Goal: Transaction & Acquisition: Purchase product/service

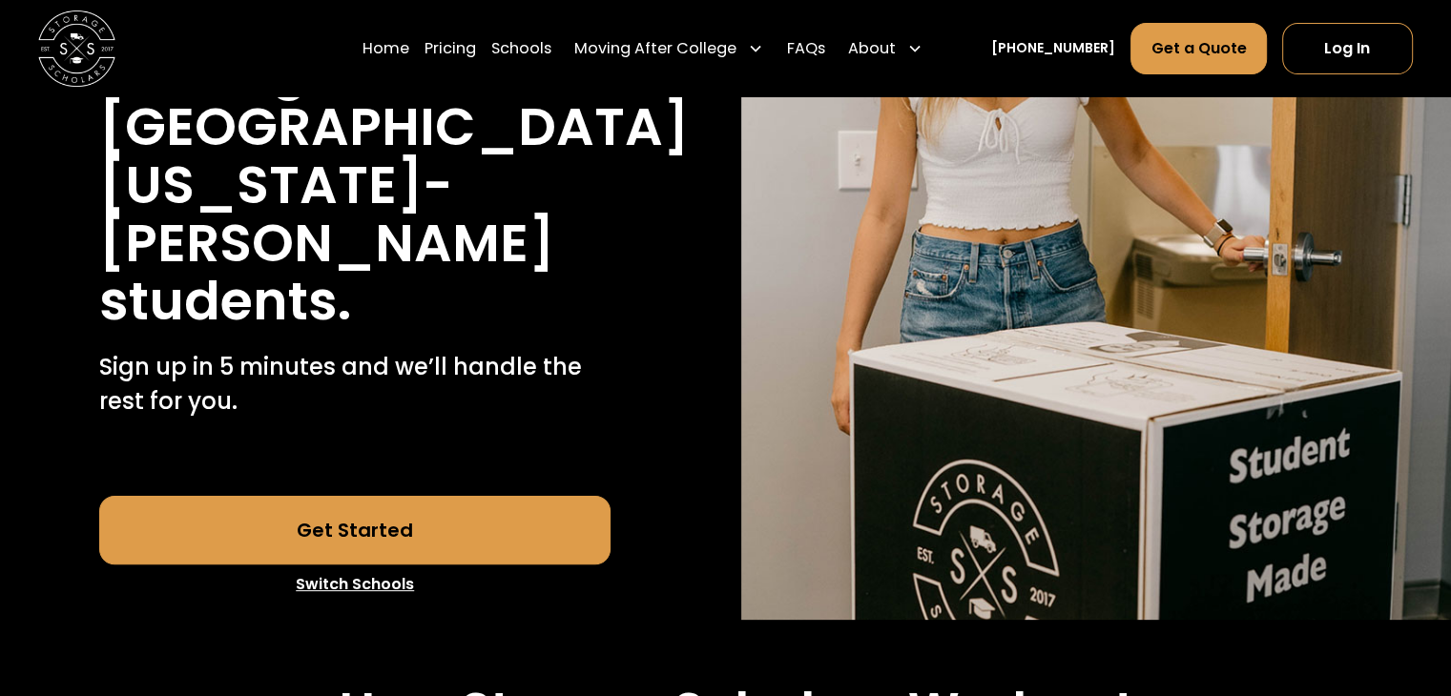
scroll to position [430, 0]
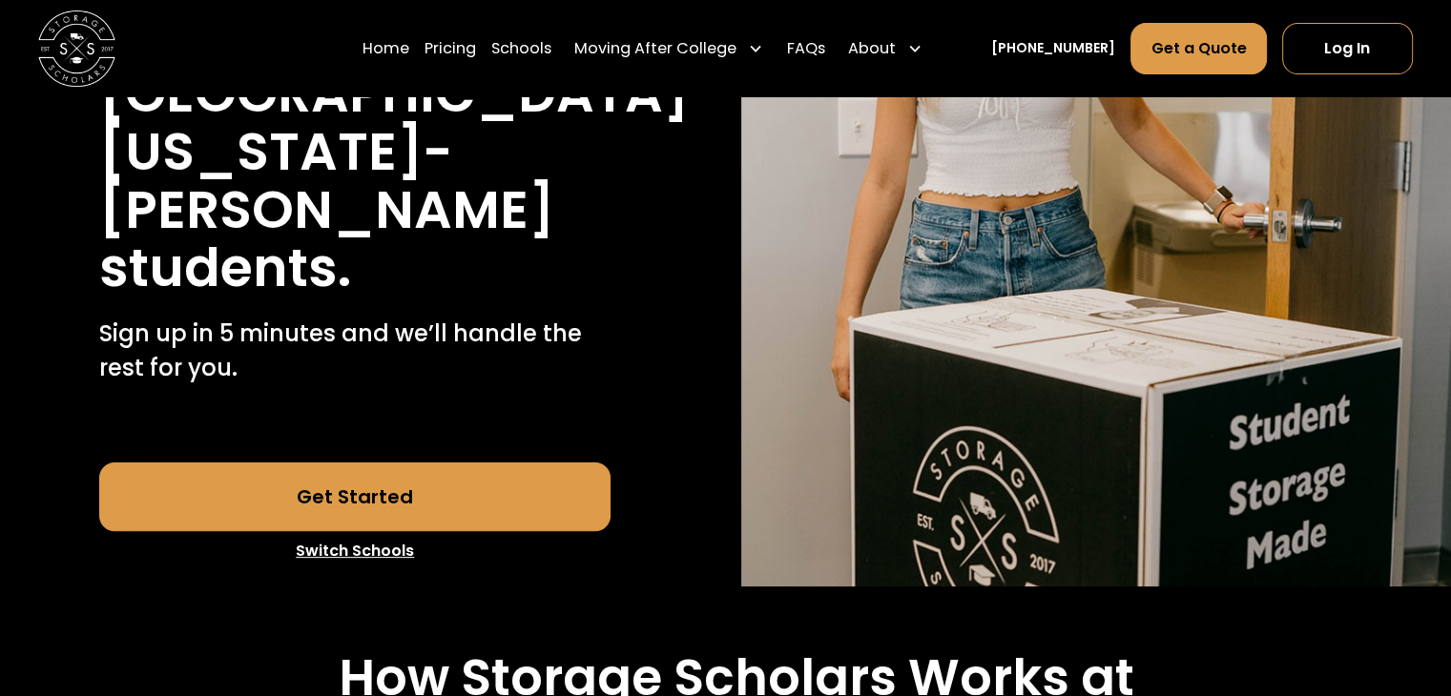
click at [360, 463] on link "Get Started" at bounding box center [354, 497] width 511 height 69
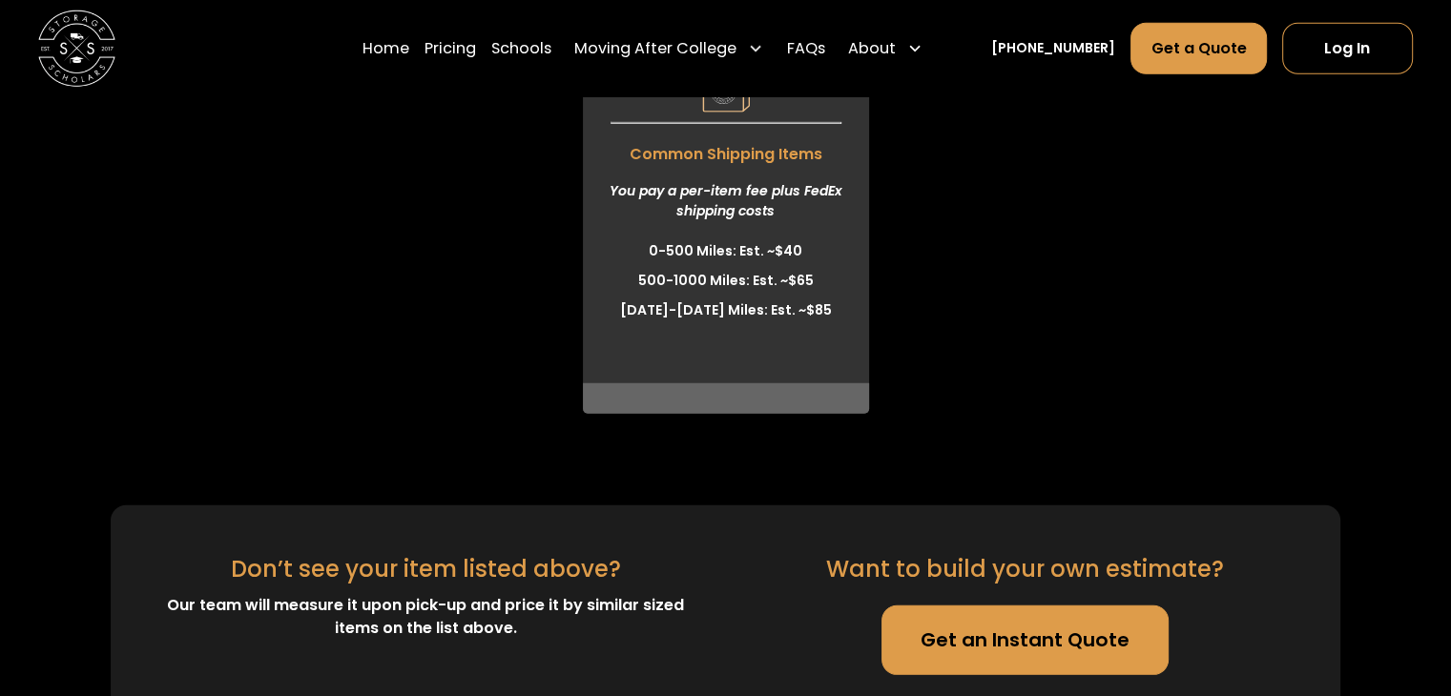
scroll to position [5576, 0]
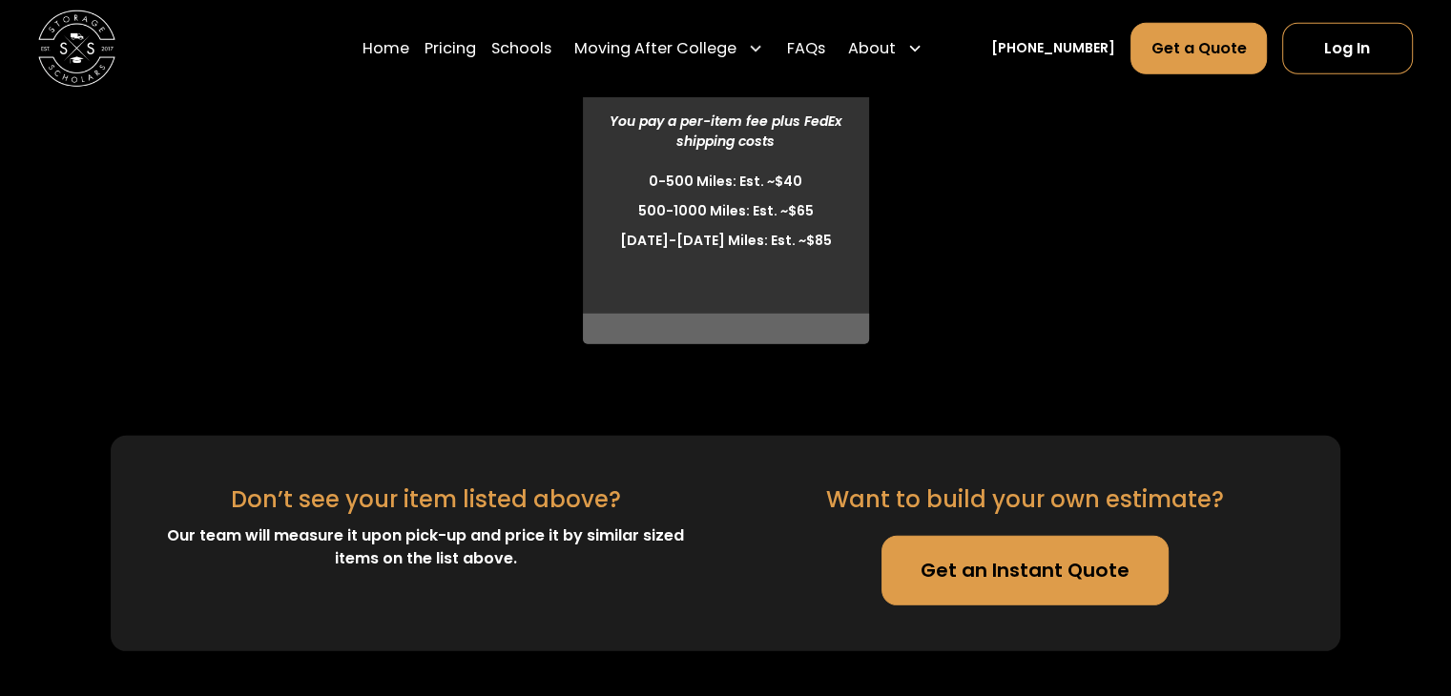
click at [980, 536] on link "Get an Instant Quote" at bounding box center [1025, 570] width 288 height 69
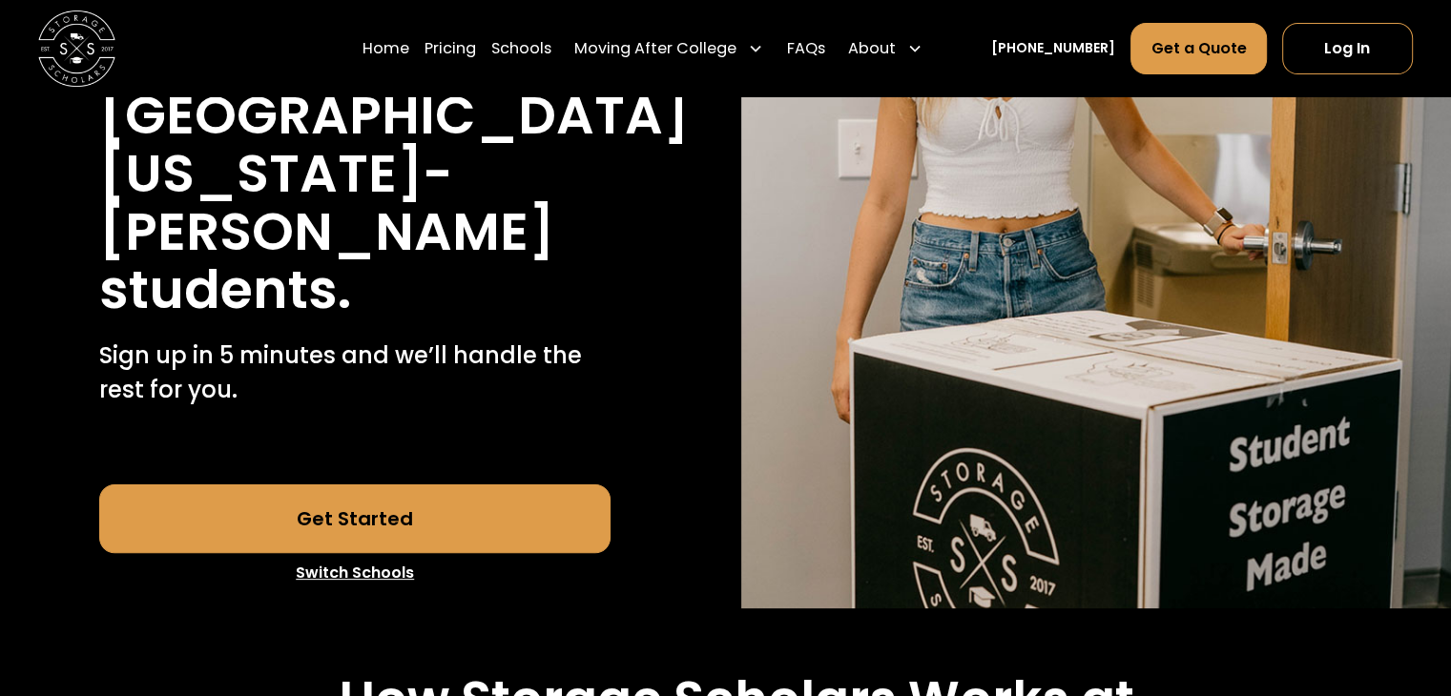
scroll to position [0, 0]
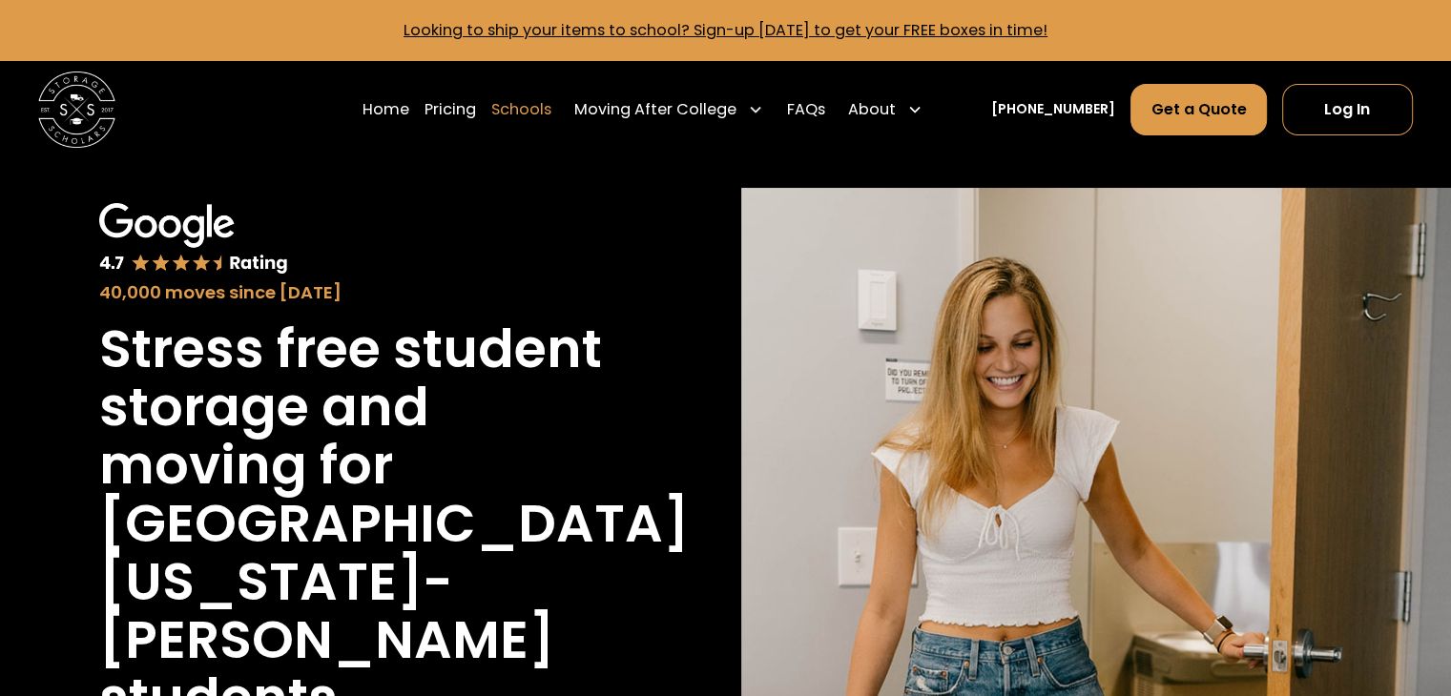
click at [551, 117] on link "Schools" at bounding box center [521, 109] width 60 height 53
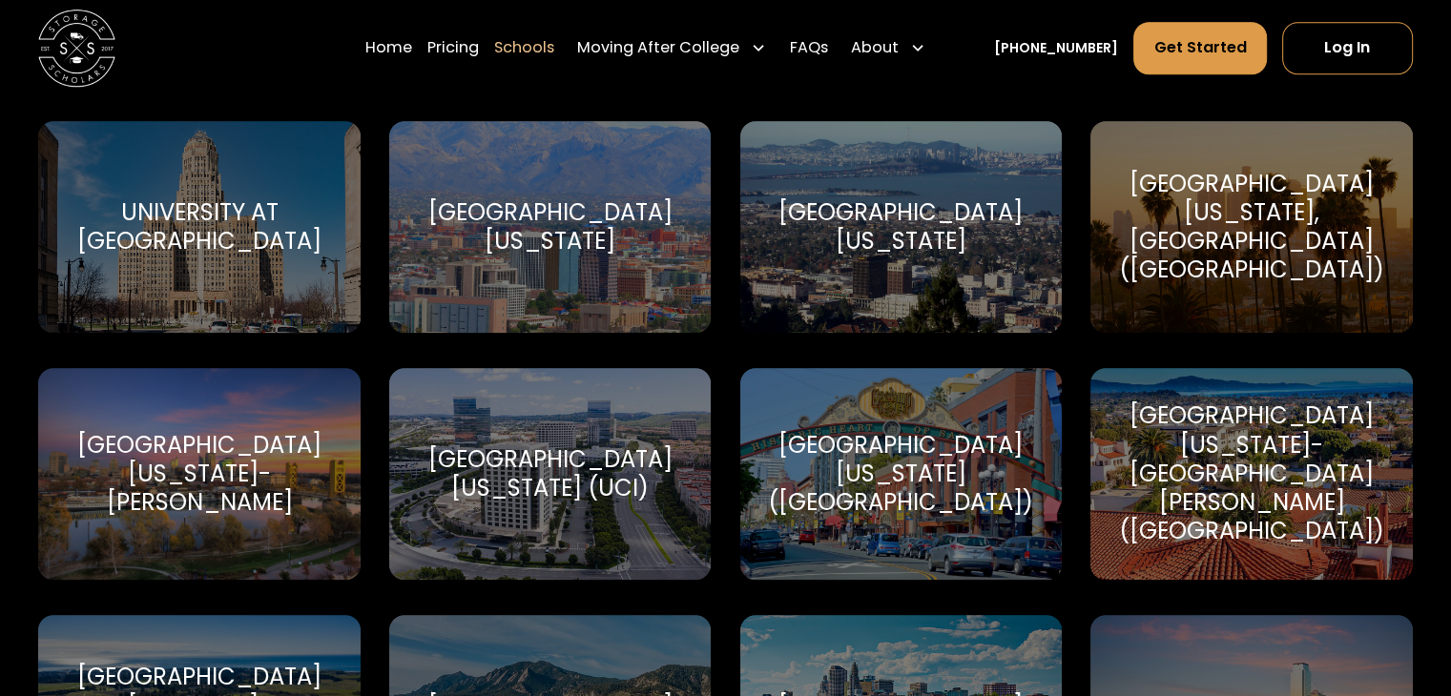
scroll to position [8817, 0]
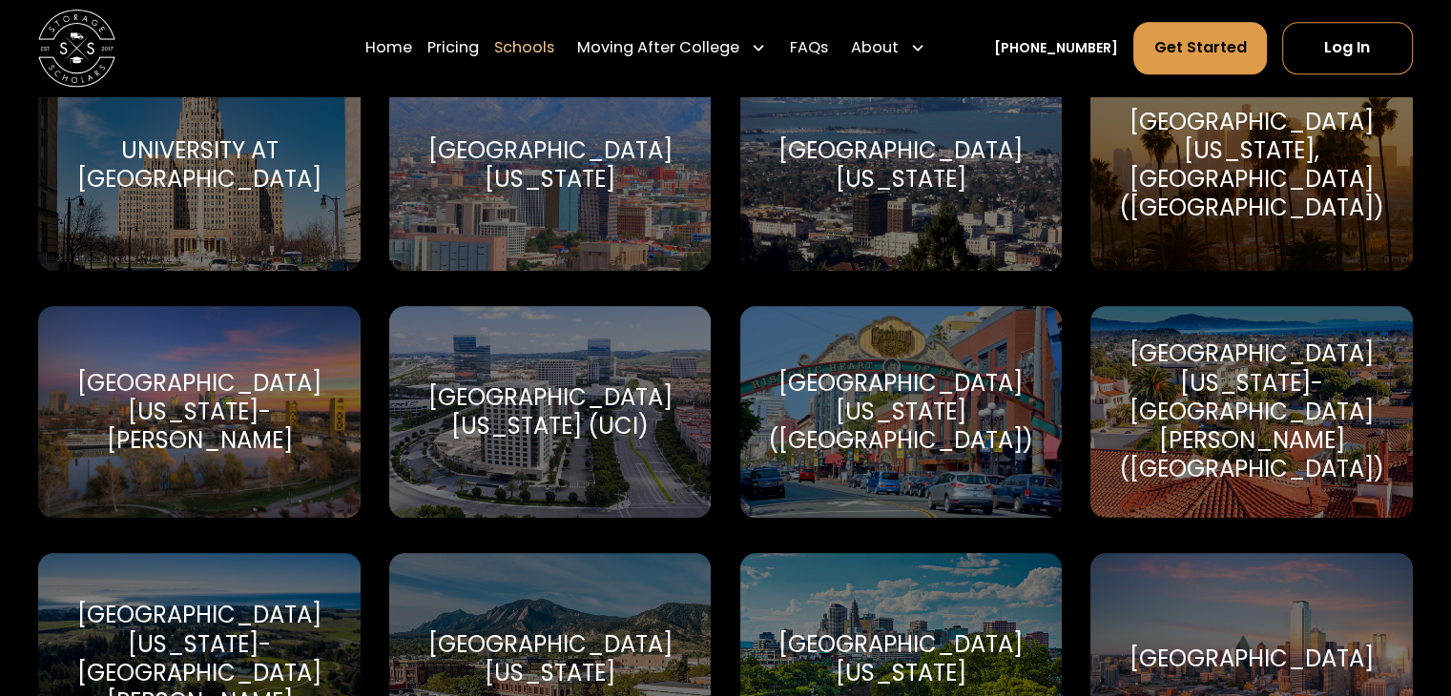
drag, startPoint x: 1458, startPoint y: 43, endPoint x: 1464, endPoint y: 692, distance: 648.7
click at [187, 467] on div "[GEOGRAPHIC_DATA][US_STATE]-[PERSON_NAME]" at bounding box center [198, 412] width 321 height 212
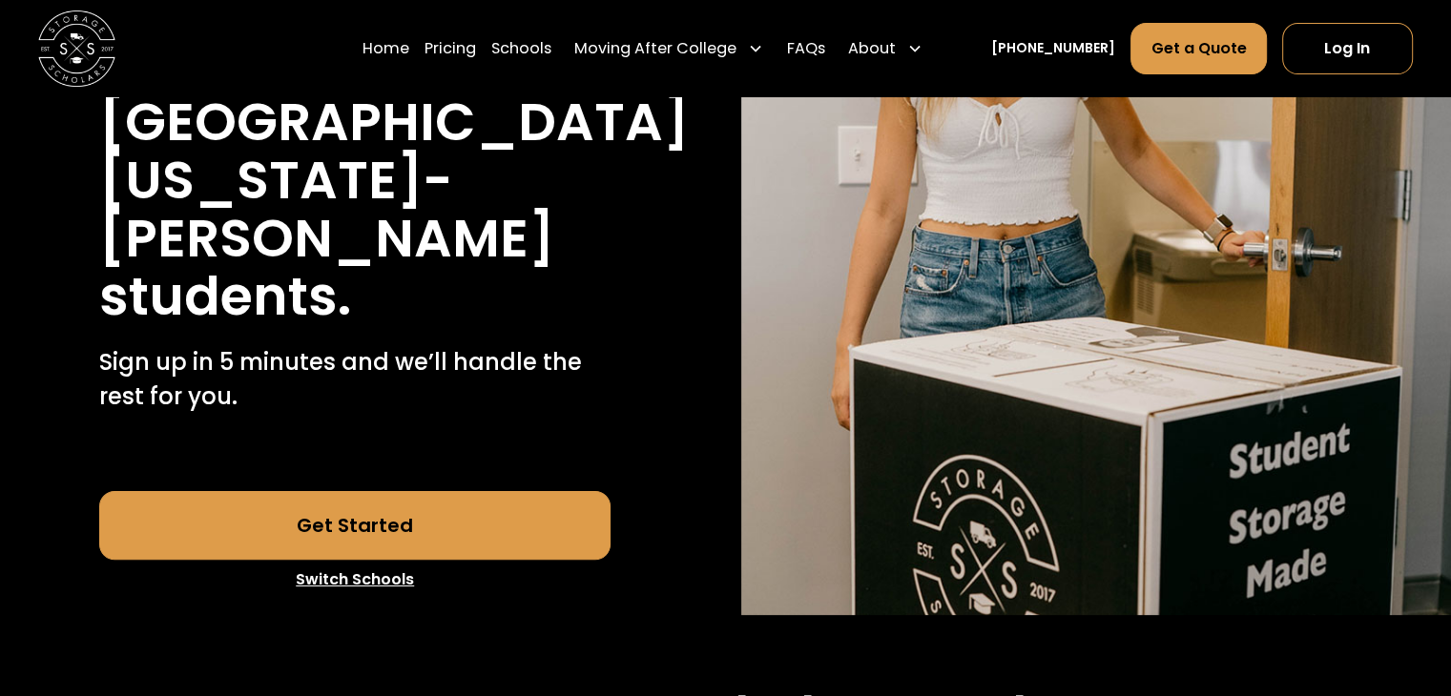
scroll to position [425, 0]
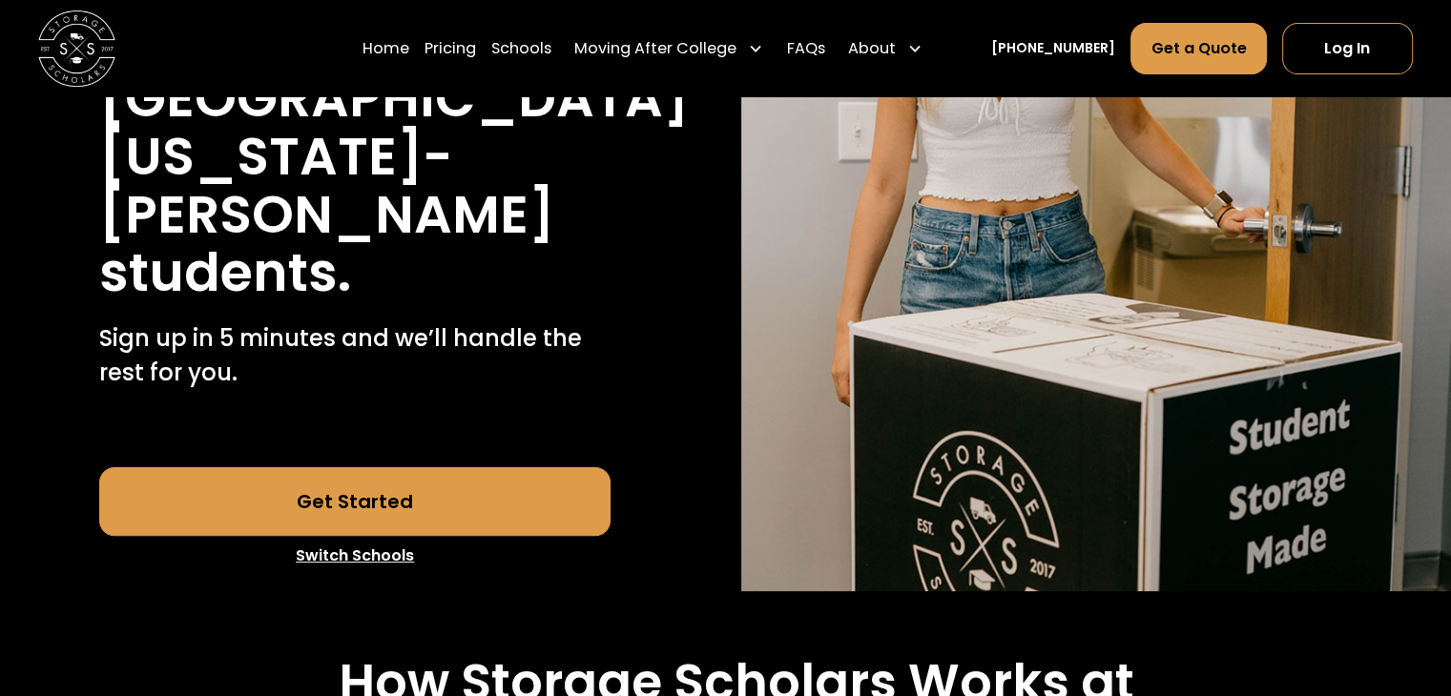
click at [499, 467] on link "Get Started" at bounding box center [354, 501] width 511 height 69
